Goal: Information Seeking & Learning: Learn about a topic

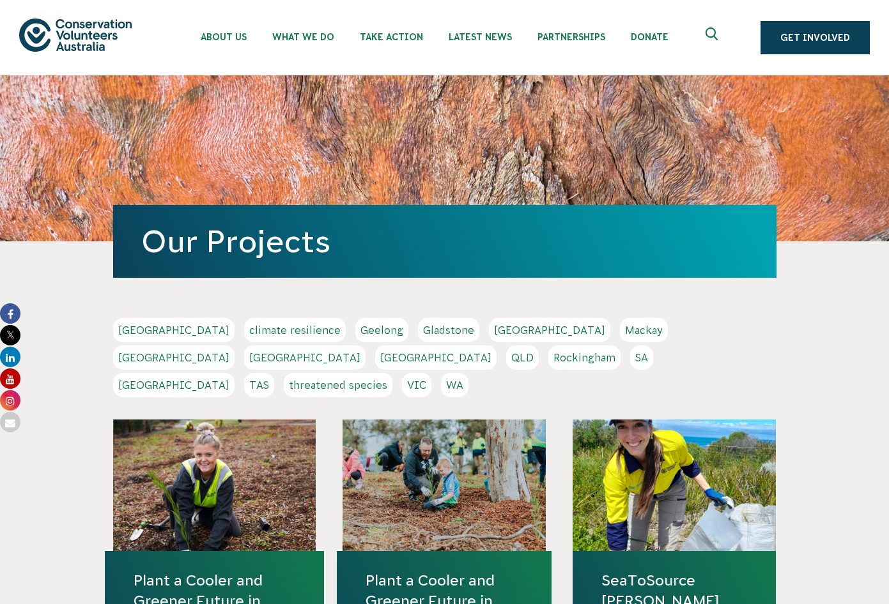
click at [235, 373] on link "Sydney" at bounding box center [173, 385] width 121 height 24
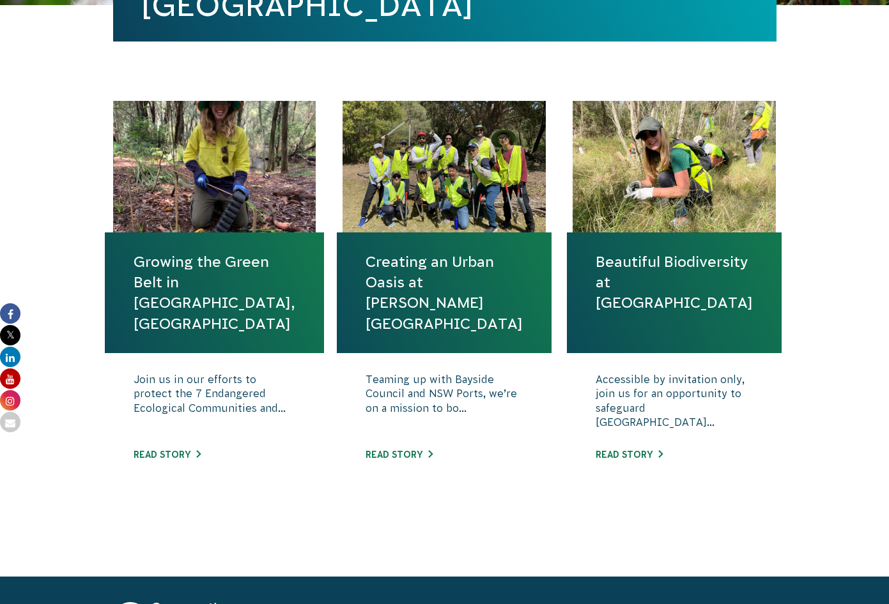
scroll to position [447, 0]
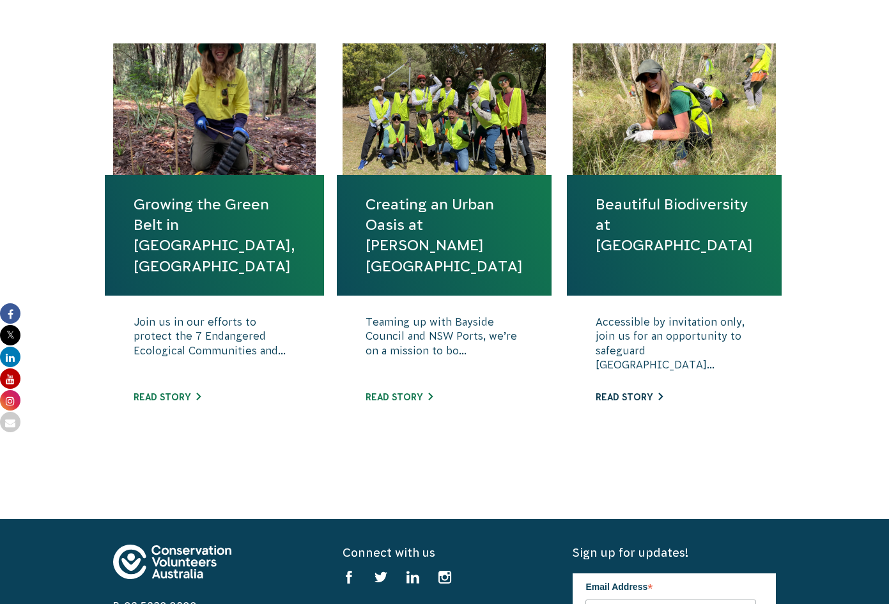
click at [643, 395] on link "Read story" at bounding box center [629, 397] width 67 height 10
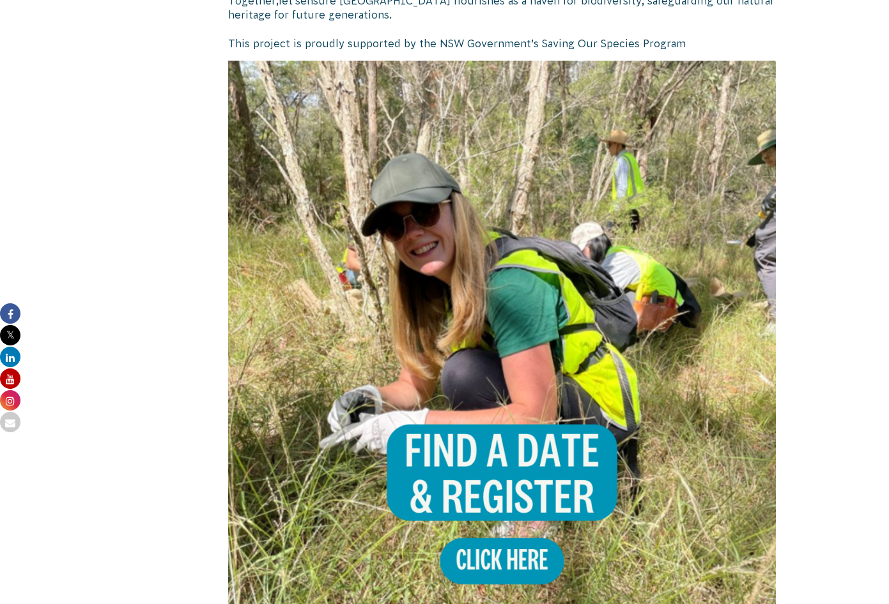
scroll to position [840, 0]
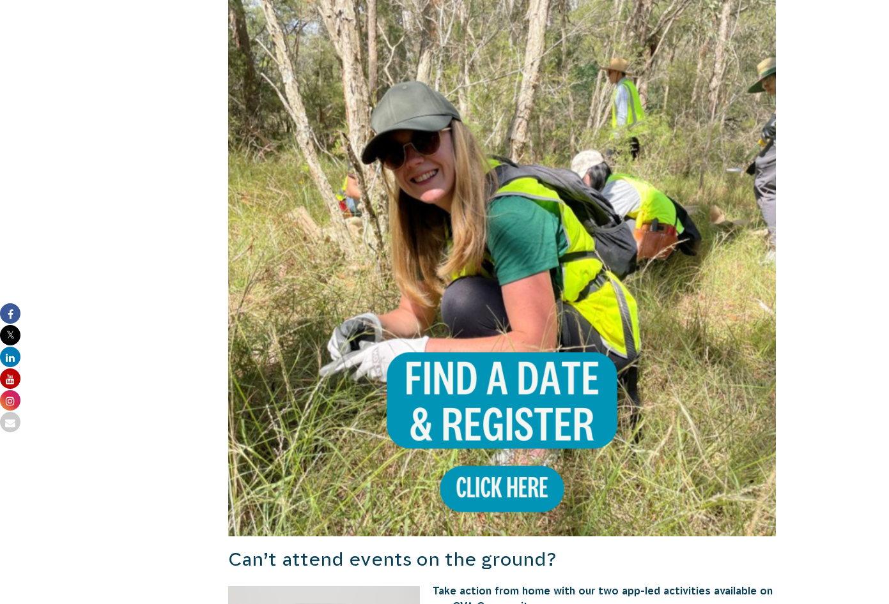
click at [478, 468] on img at bounding box center [502, 262] width 548 height 548
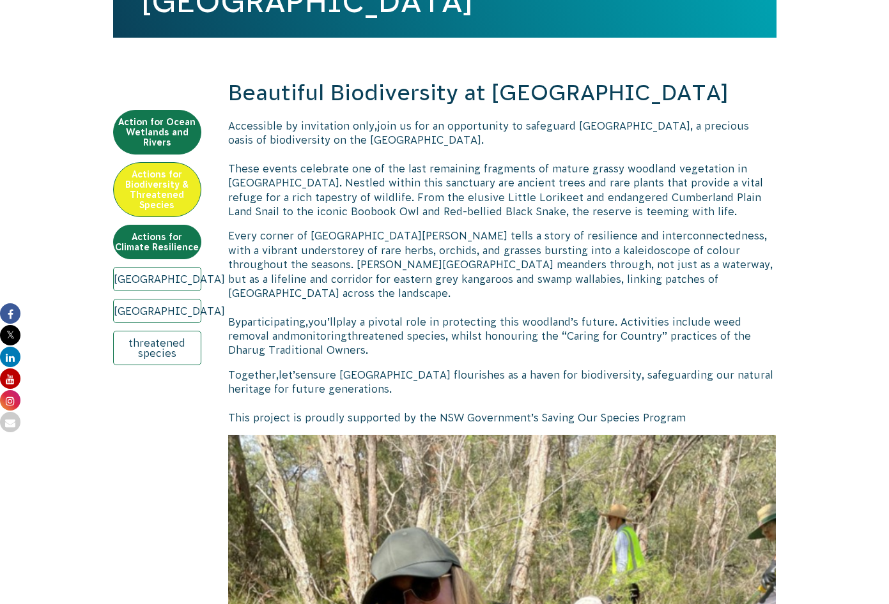
scroll to position [393, 0]
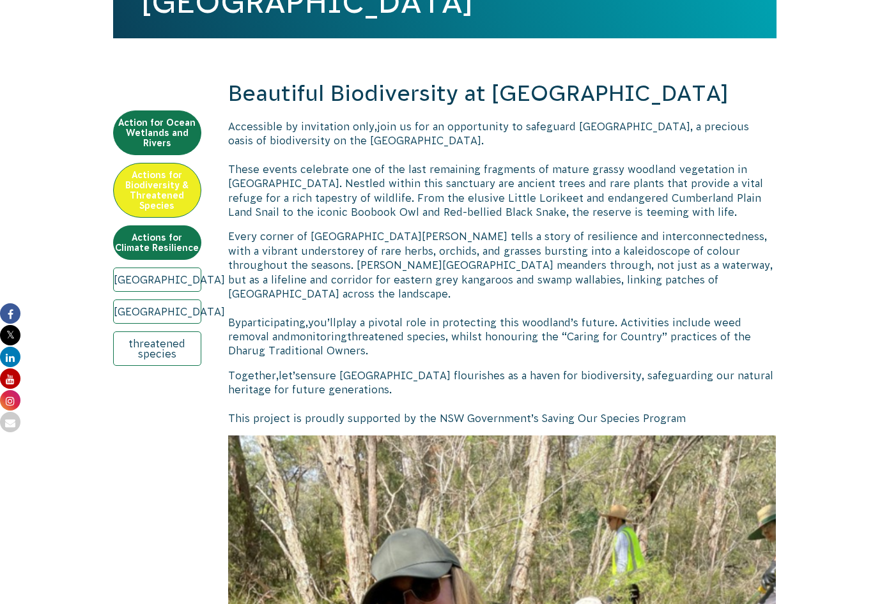
drag, startPoint x: 496, startPoint y: 90, endPoint x: 752, endPoint y: 105, distance: 256.6
click at [752, 105] on h2 "Beautiful Biodiversity at [GEOGRAPHIC_DATA]" at bounding box center [502, 94] width 548 height 31
drag, startPoint x: 752, startPoint y: 105, endPoint x: 646, endPoint y: 91, distance: 106.9
copy h2 "Londonderry Woodland"
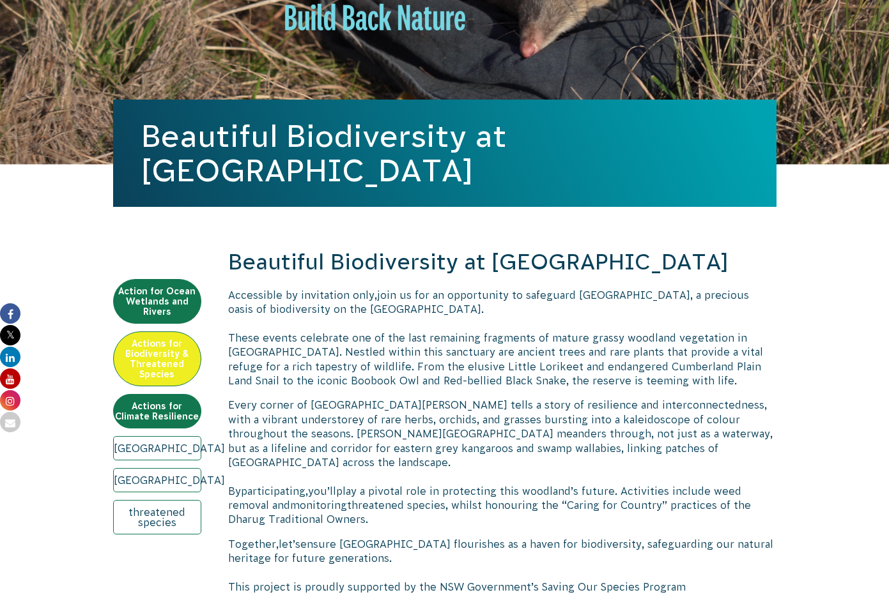
scroll to position [201, 0]
